Goal: Obtain resource: Obtain resource

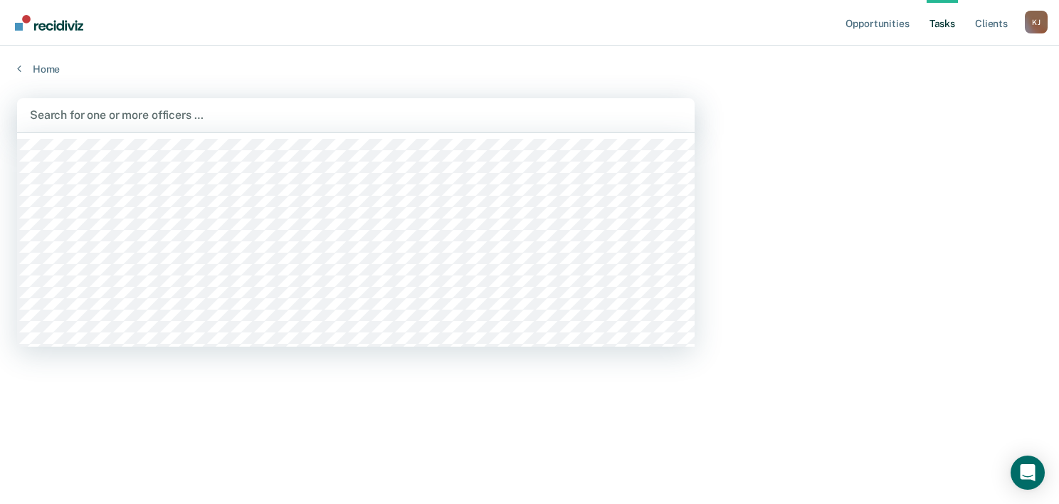
click at [105, 112] on div at bounding box center [356, 115] width 652 height 16
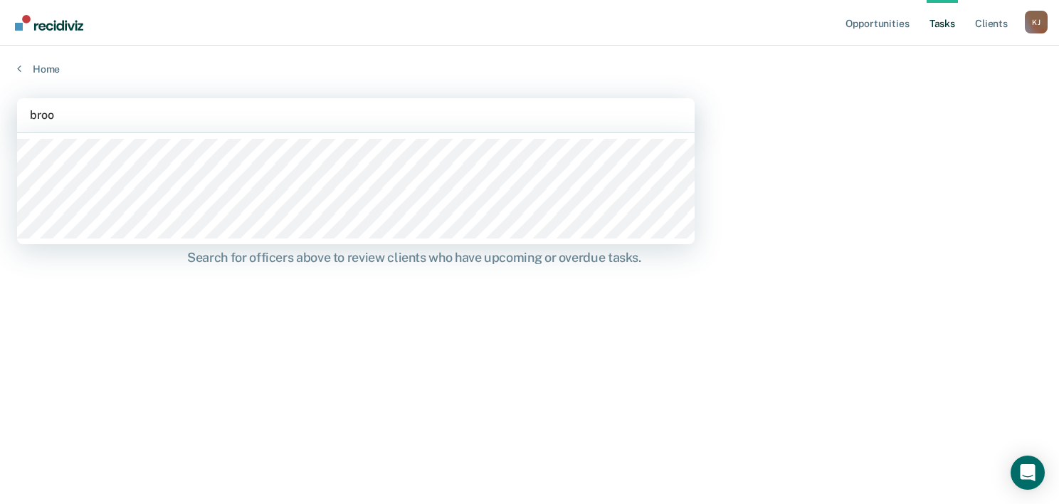
type input "brook"
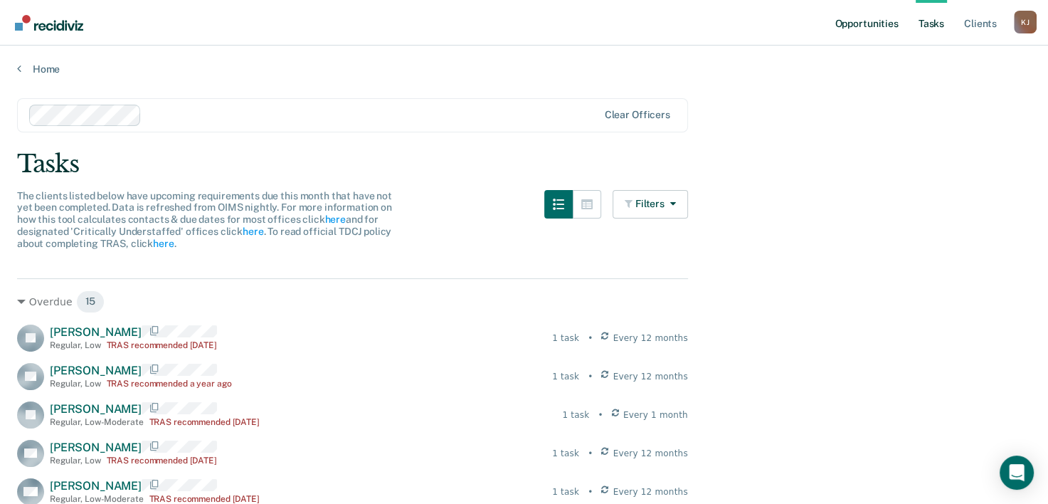
click at [876, 24] on link "Opportunities" at bounding box center [866, 23] width 69 height 46
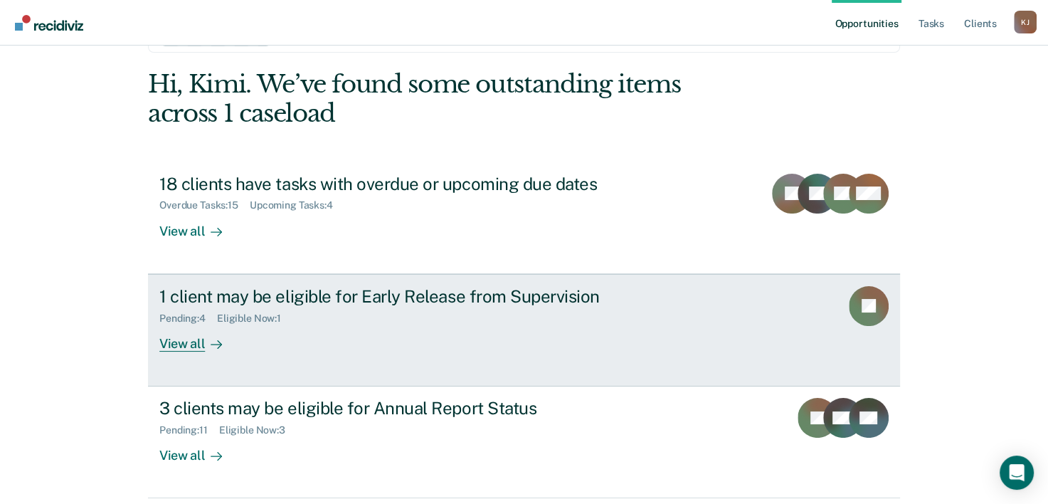
scroll to position [100, 0]
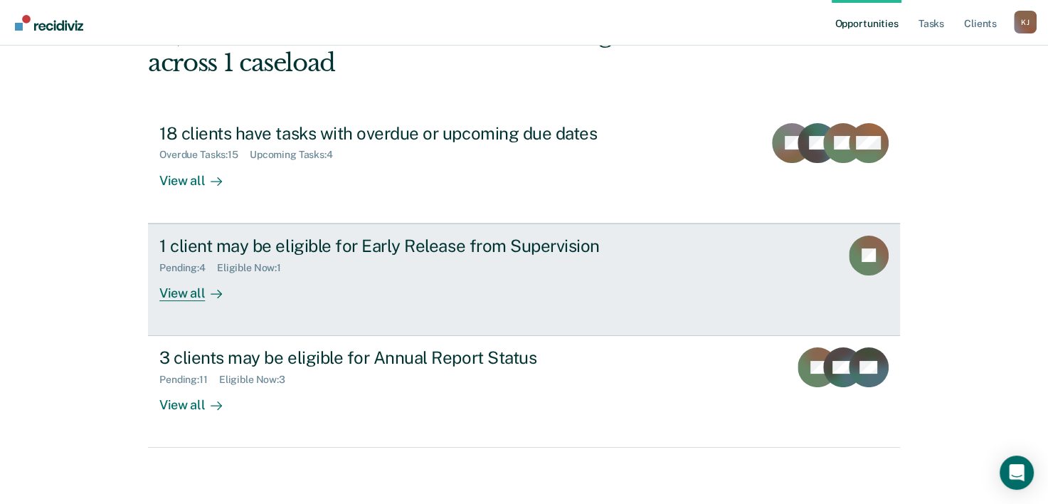
click at [191, 292] on div "View all" at bounding box center [199, 287] width 80 height 28
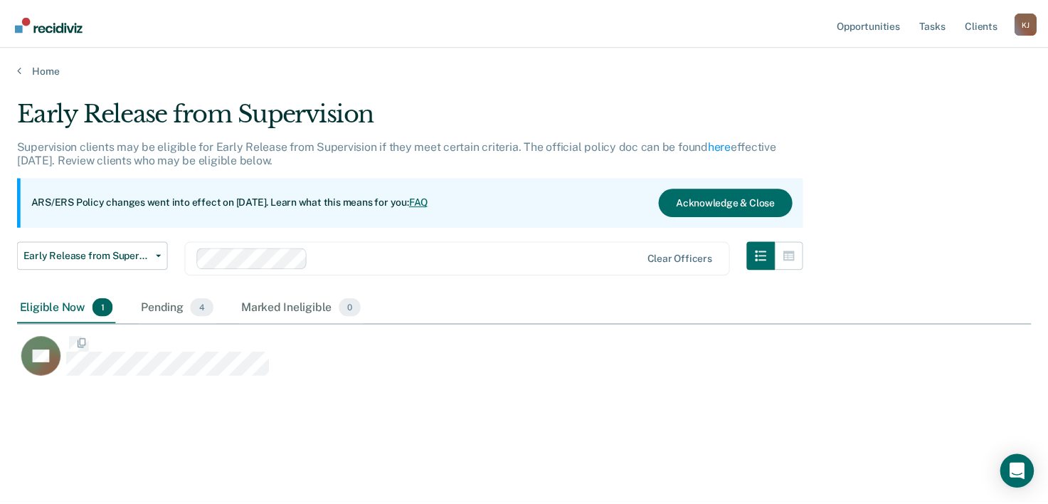
scroll to position [287, 1013]
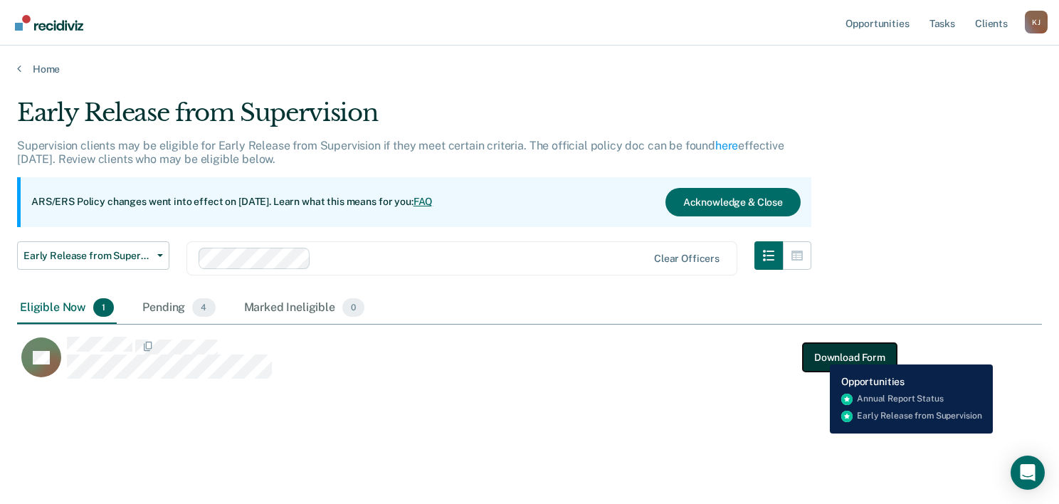
click at [819, 354] on button "Download Form" at bounding box center [850, 357] width 94 height 28
